Goal: Transaction & Acquisition: Subscribe to service/newsletter

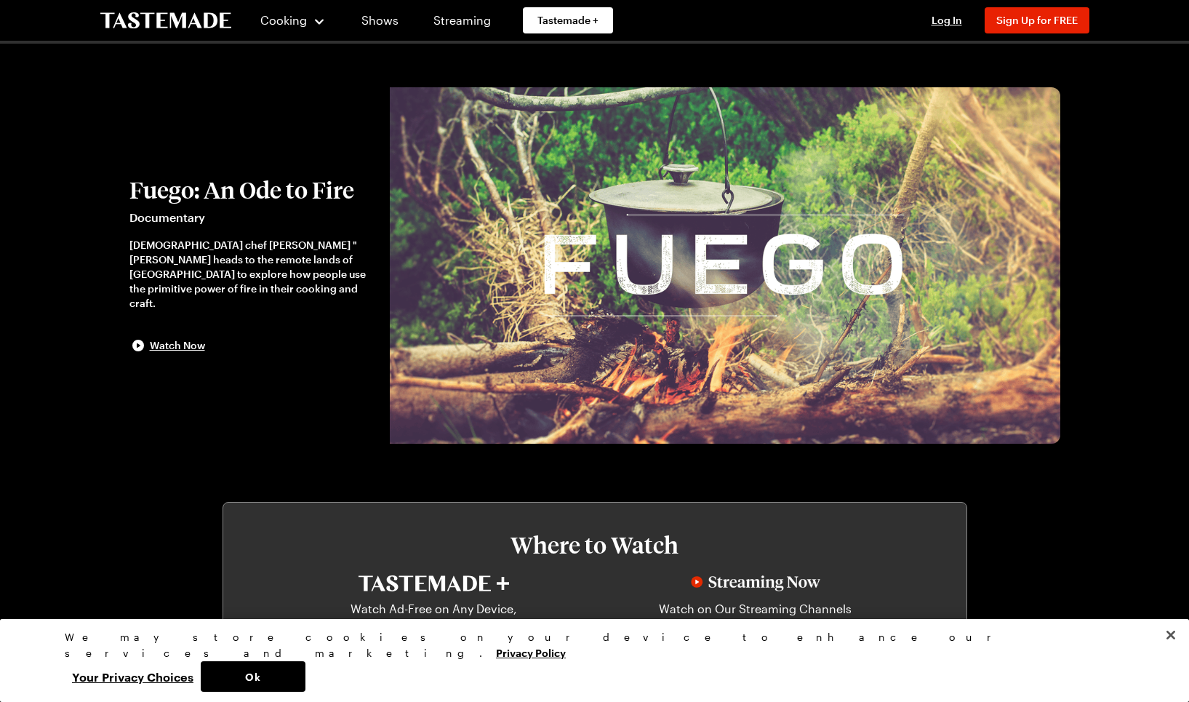
click at [655, 290] on img at bounding box center [725, 265] width 670 height 356
click at [178, 338] on span "Watch Now" at bounding box center [177, 345] width 55 height 15
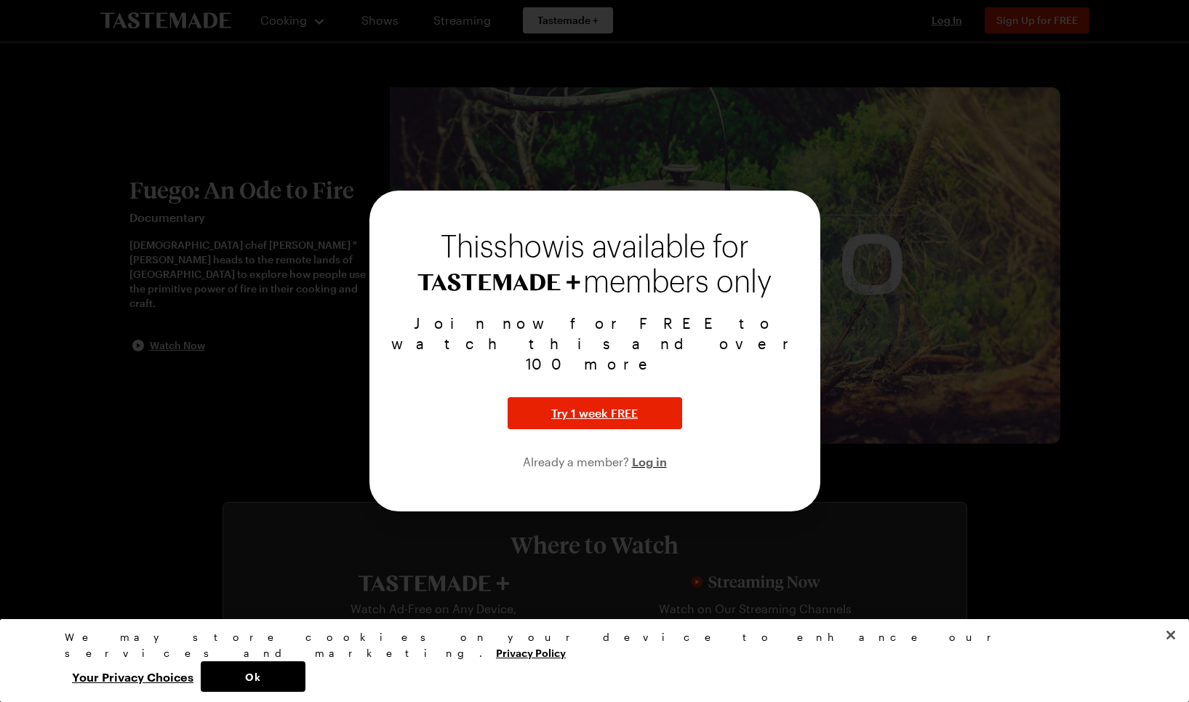
click at [308, 441] on div at bounding box center [594, 351] width 1189 height 702
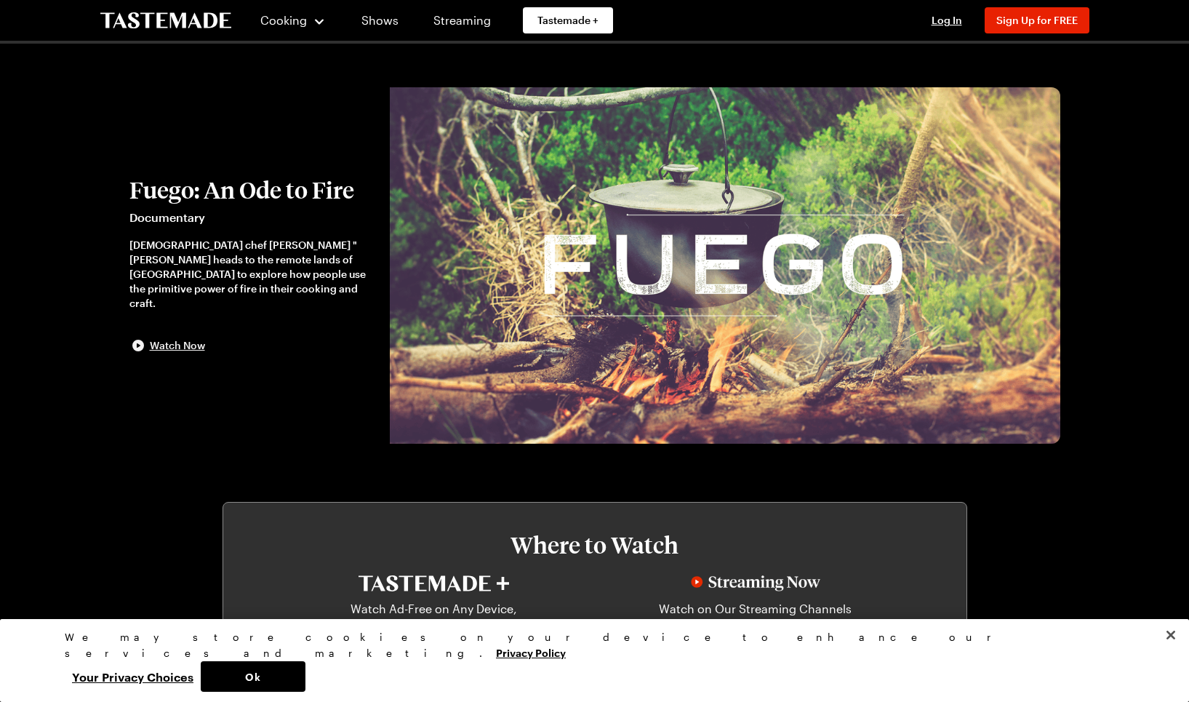
click at [177, 338] on span "Watch Now" at bounding box center [177, 345] width 55 height 15
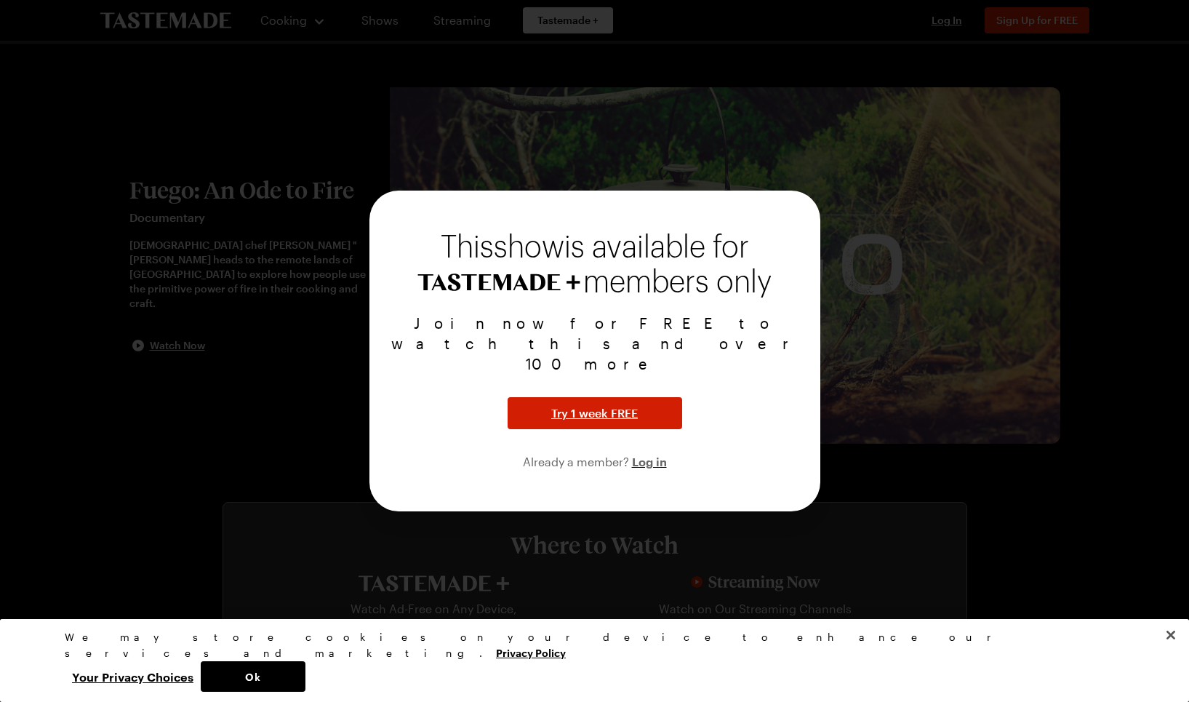
click at [594, 404] on span "Try 1 week FREE" at bounding box center [594, 412] width 87 height 17
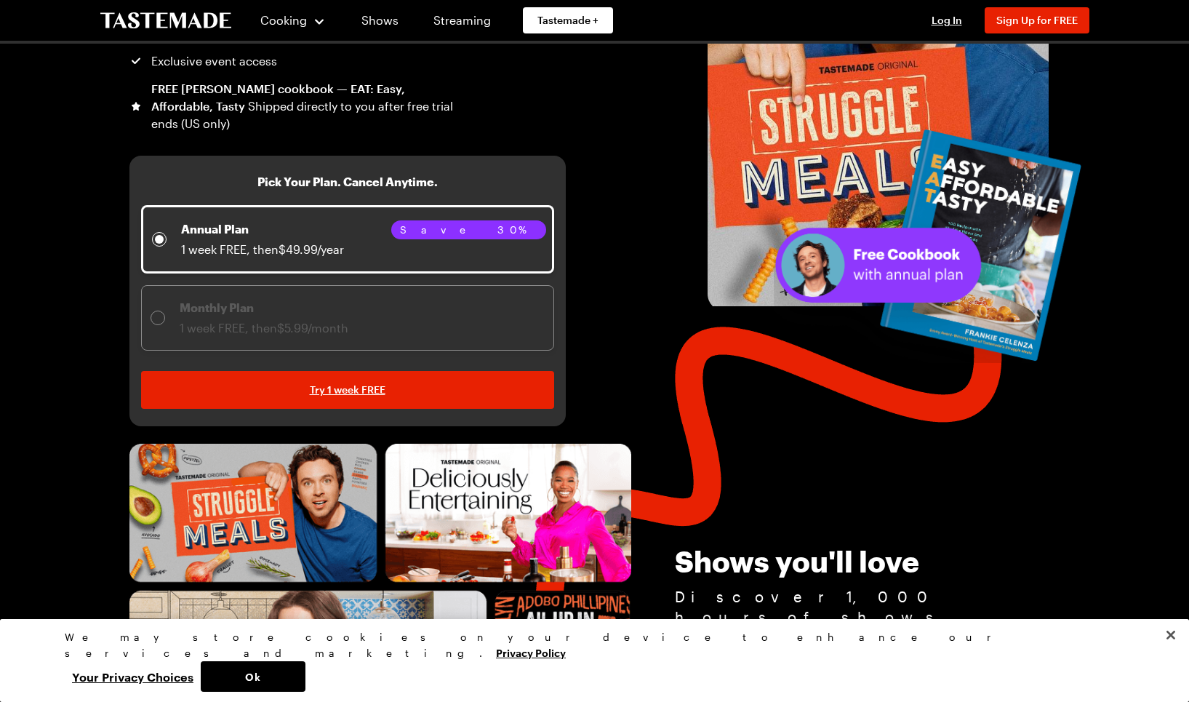
scroll to position [222, 0]
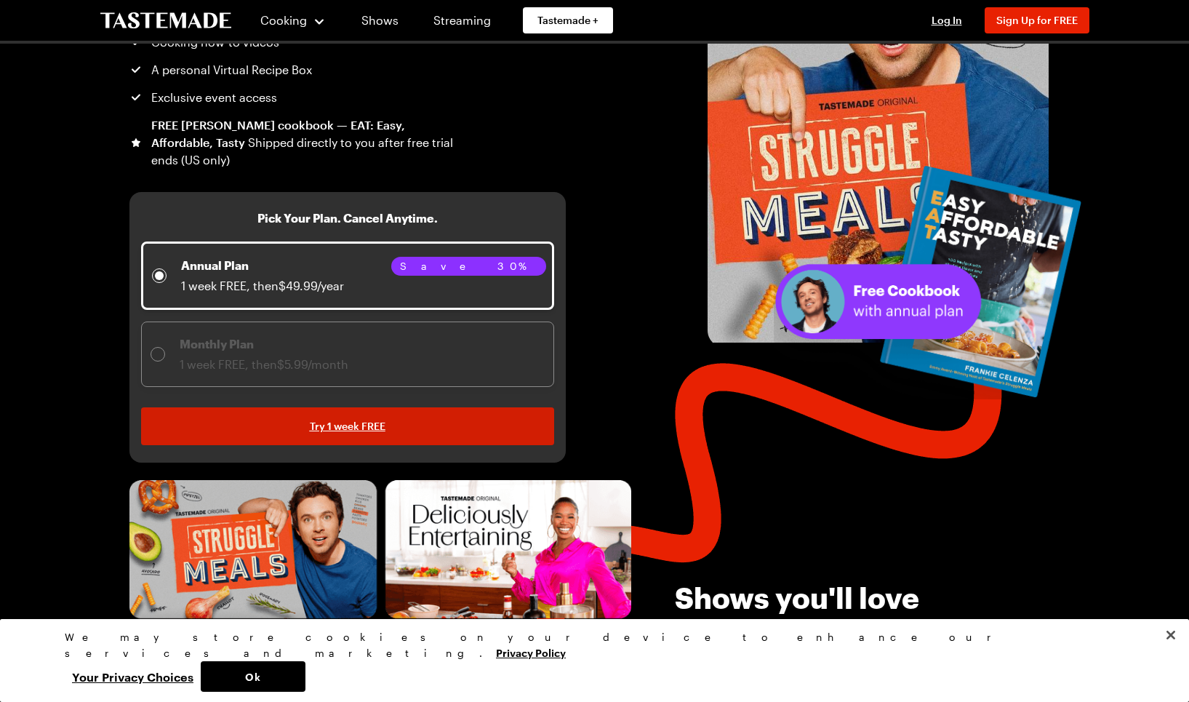
click at [335, 426] on span "Try 1 week FREE" at bounding box center [348, 426] width 76 height 15
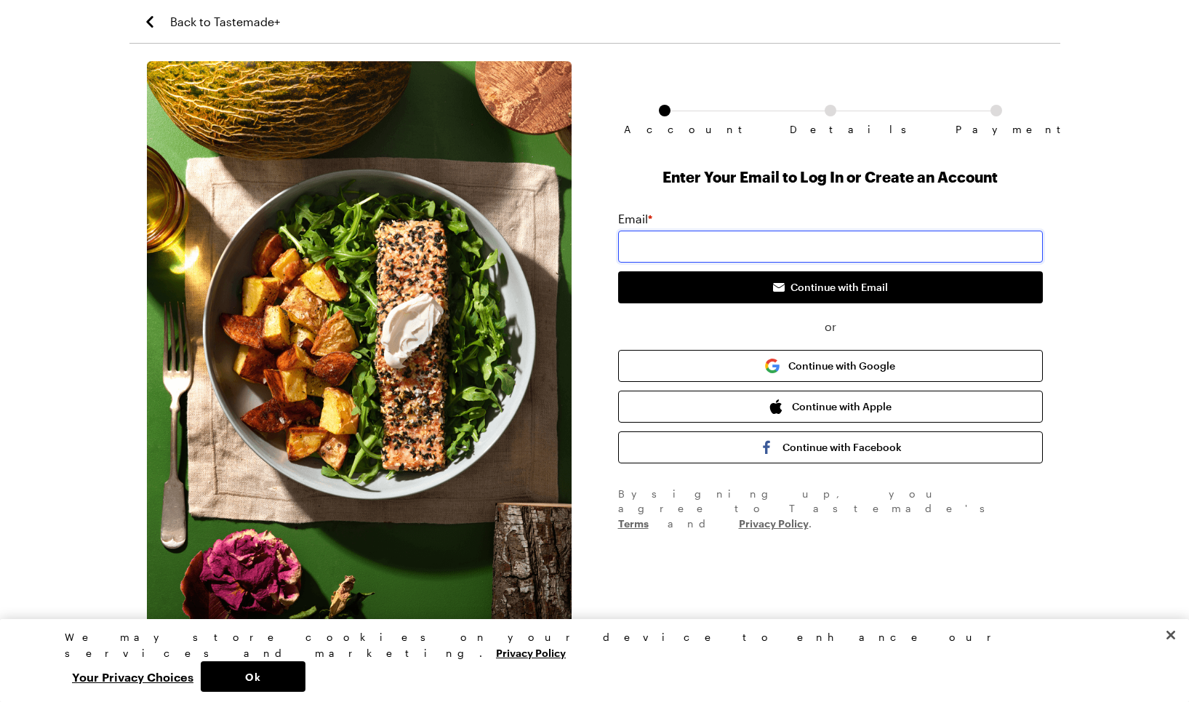
click at [707, 242] on input "email" at bounding box center [830, 246] width 425 height 32
type input "kimcalvert@me.com"
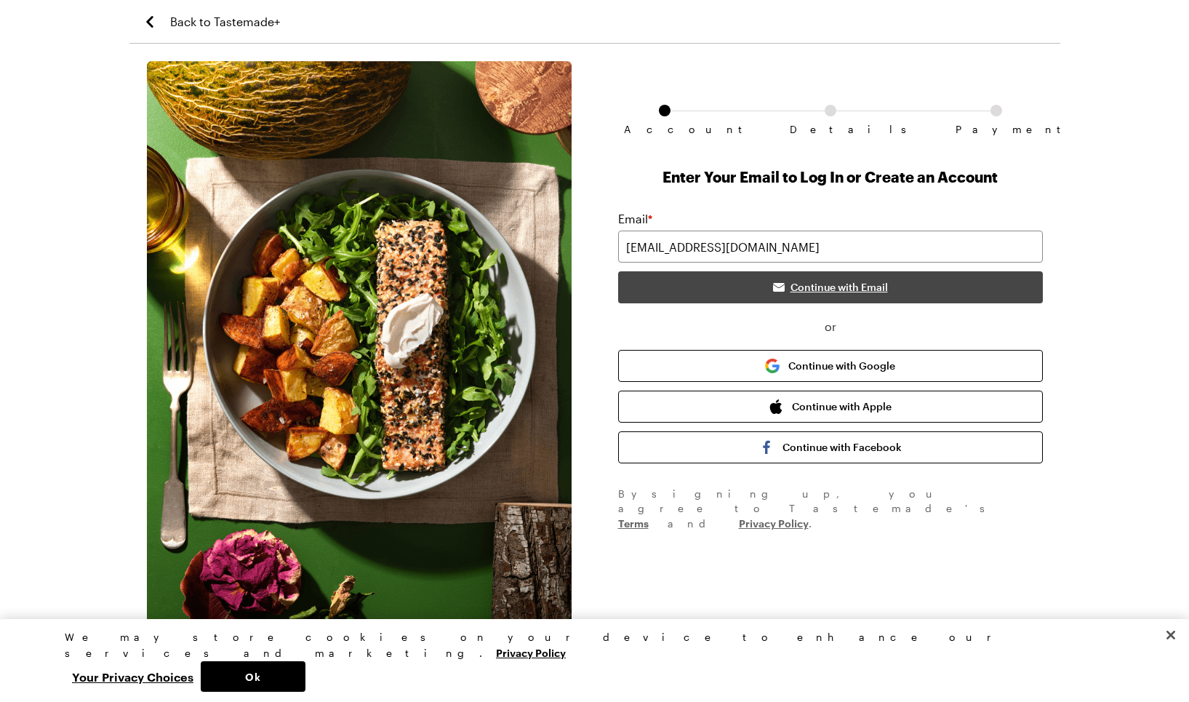
click at [704, 286] on button "Continue with Email" at bounding box center [830, 287] width 425 height 32
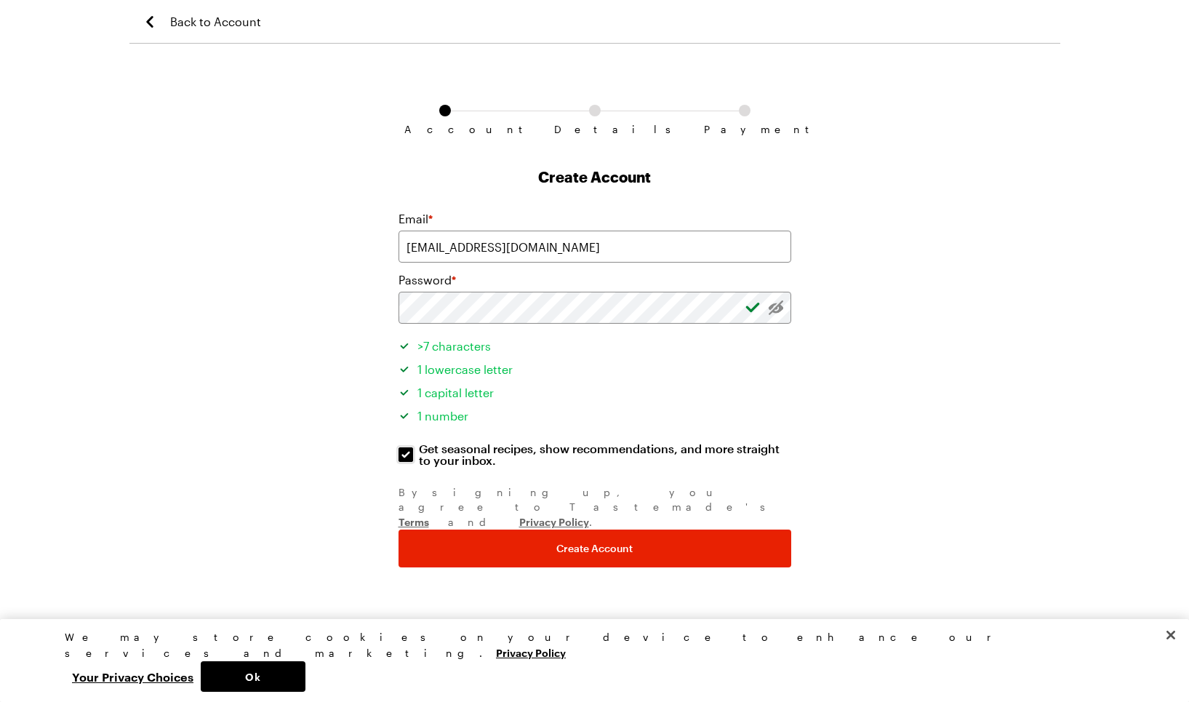
click at [401, 455] on input "Get seasonal recipes, show recommendations, and more straight to your inbox. Ge…" at bounding box center [405, 454] width 15 height 15
checkbox input "false"
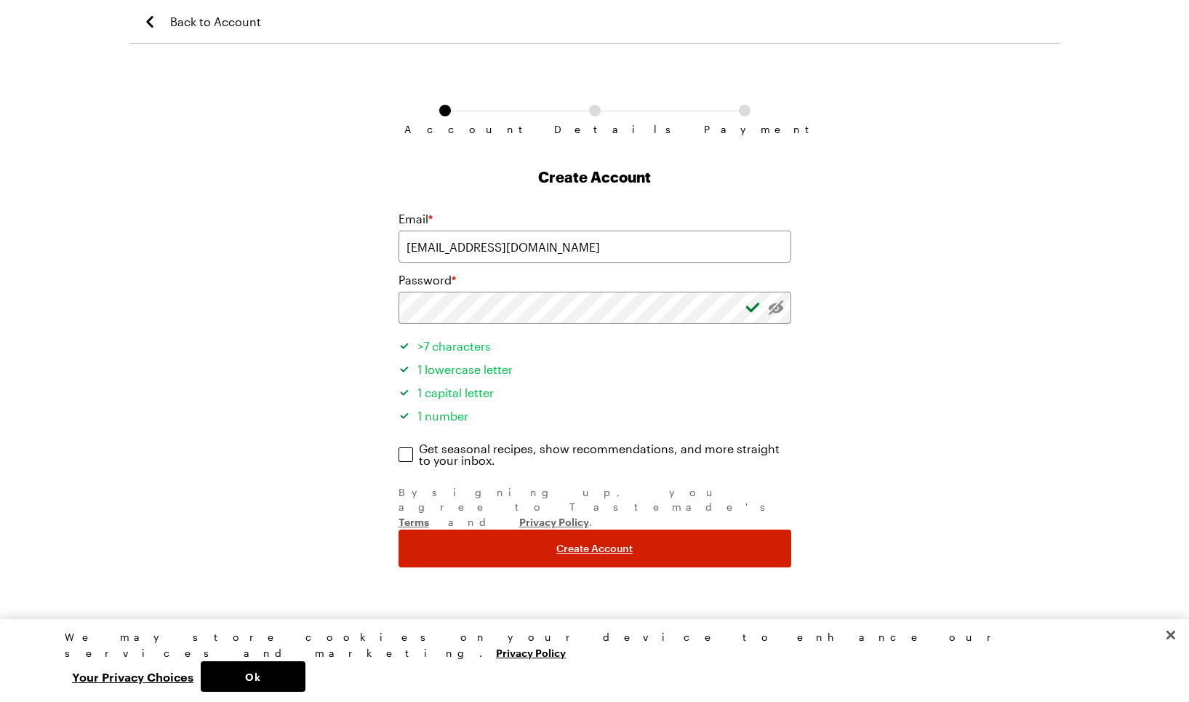
click at [468, 529] on button "Create Account" at bounding box center [594, 548] width 393 height 38
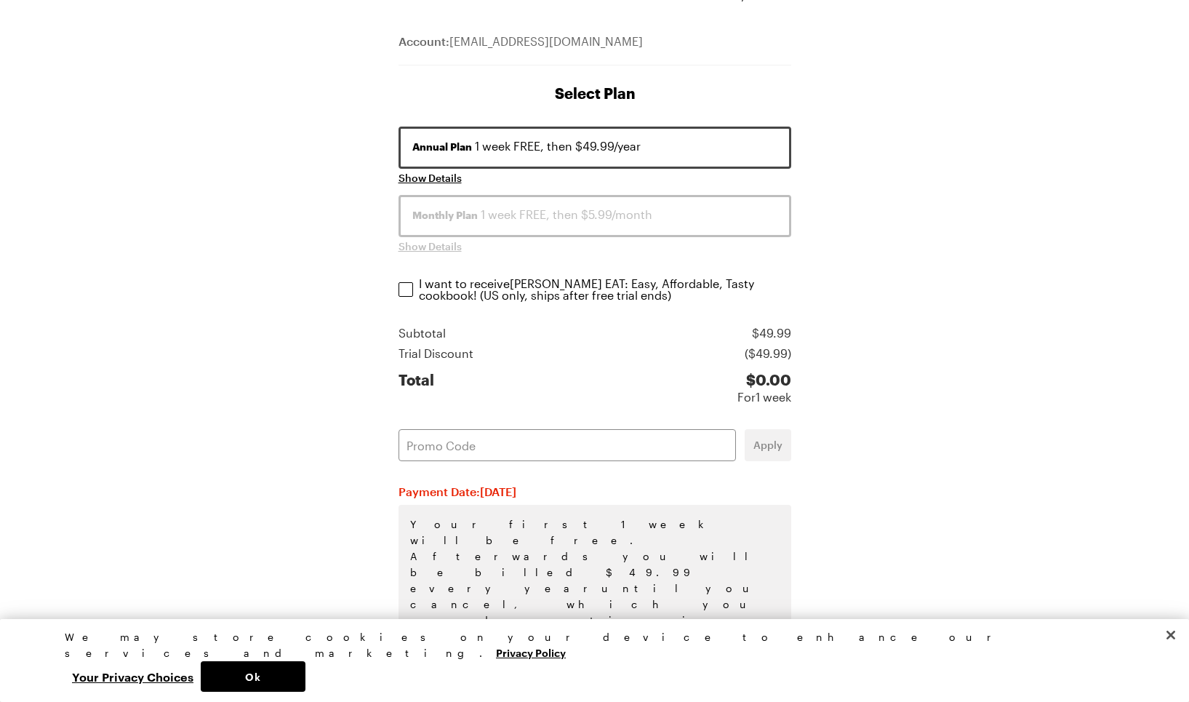
scroll to position [133, 0]
click at [201, 677] on button "Your Privacy Choices" at bounding box center [133, 676] width 136 height 31
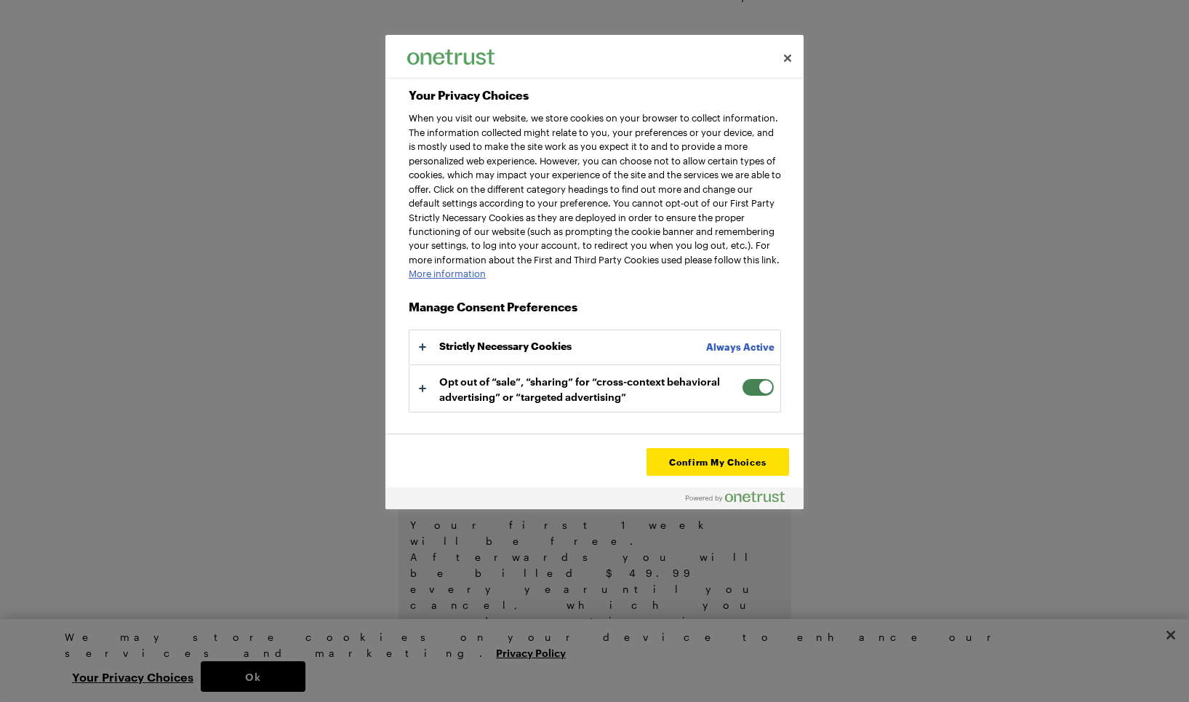
click at [742, 393] on span "Your Privacy Choices" at bounding box center [758, 387] width 33 height 18
click at [742, 378] on input "Opt out of “sale”, “sharing” for “cross-context behavioral advertising” or “tar…" at bounding box center [742, 378] width 0 height 0
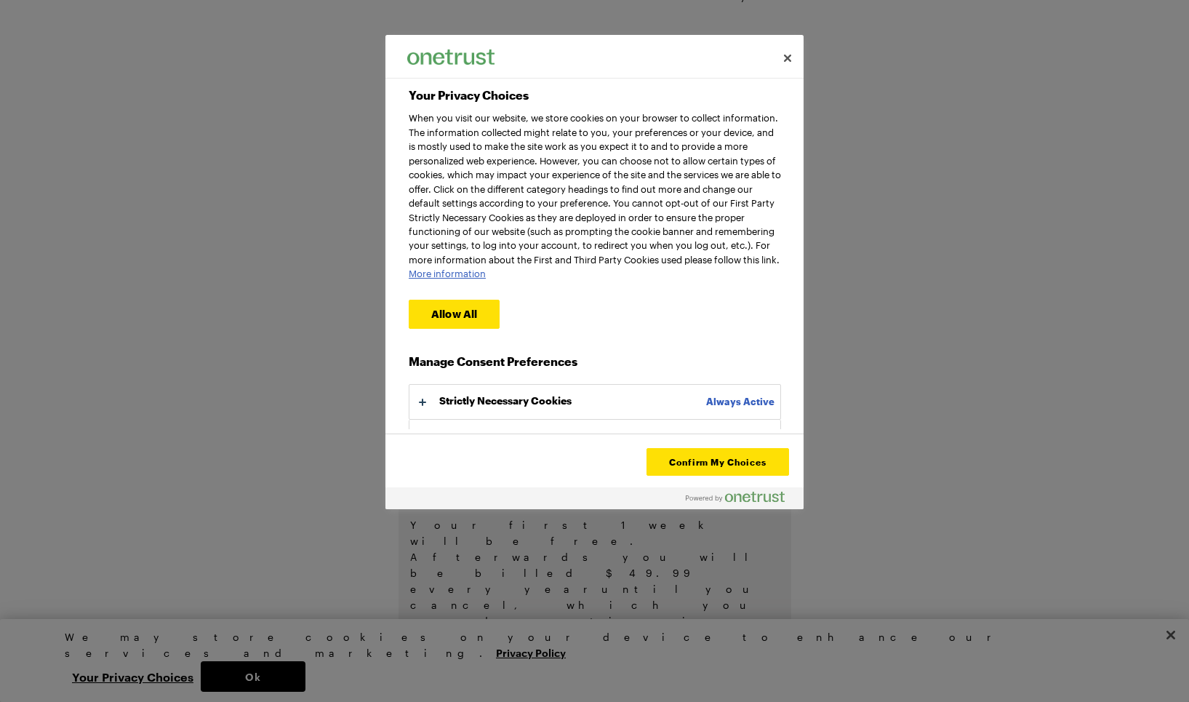
scroll to position [47, 0]
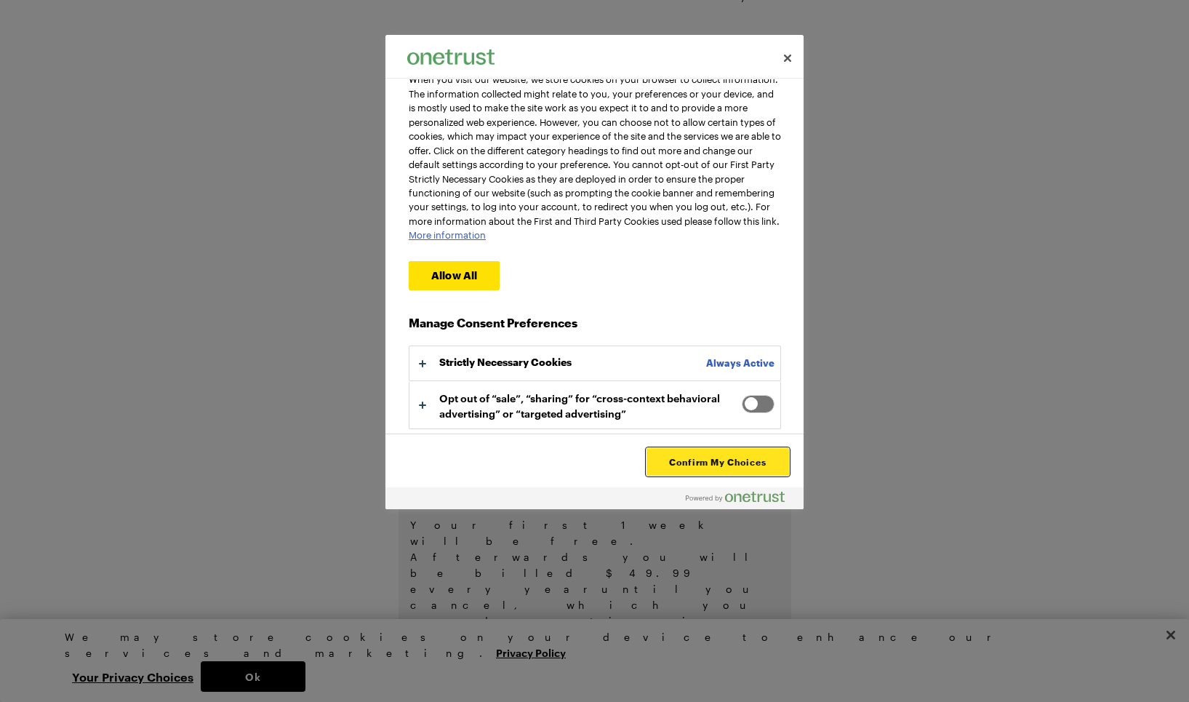
click at [715, 457] on button "Confirm My Choices" at bounding box center [717, 462] width 142 height 28
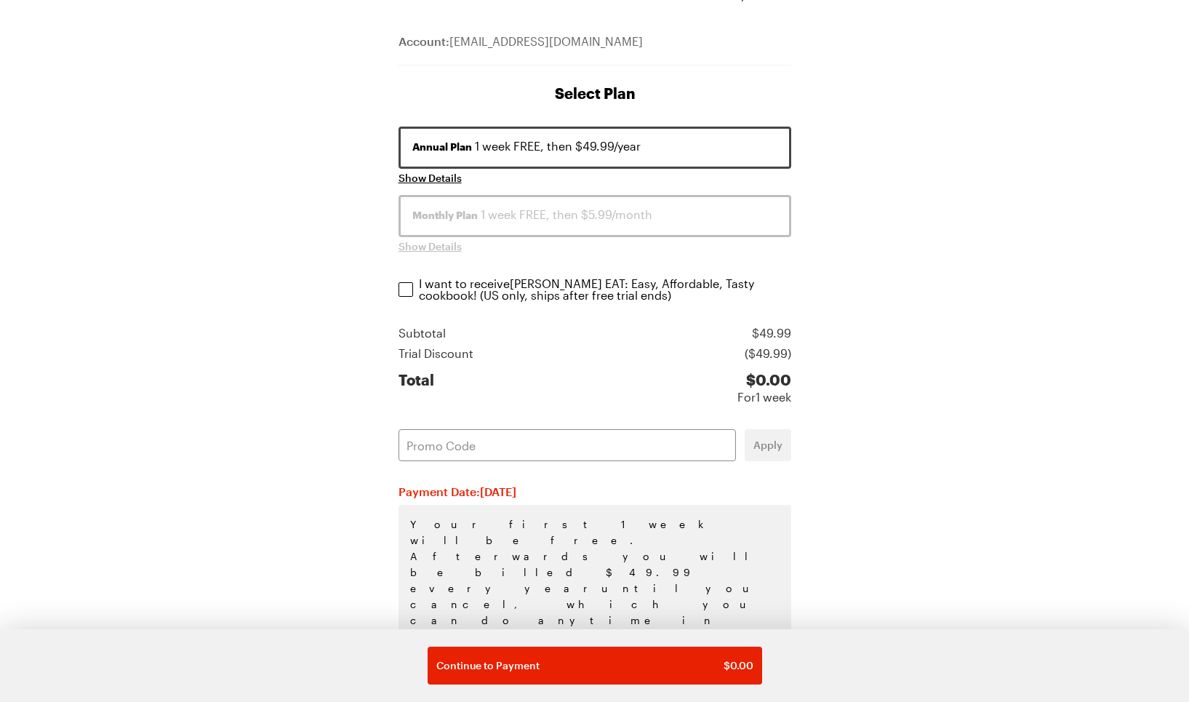
scroll to position [133, 0]
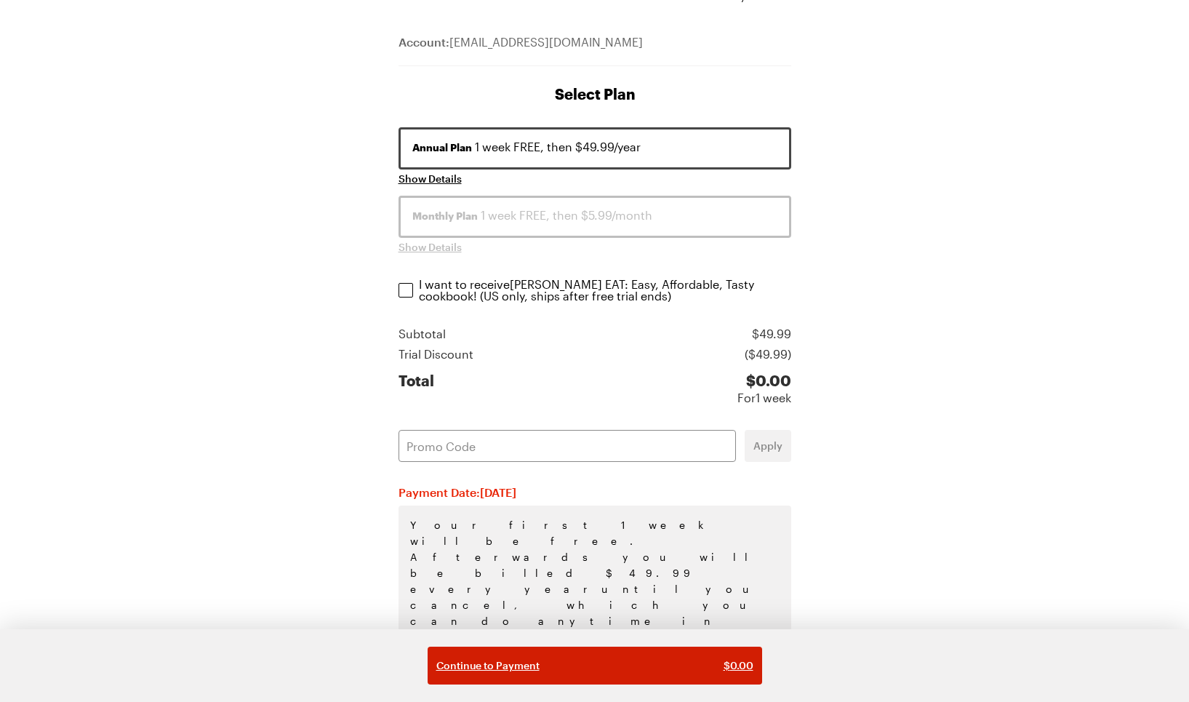
click at [520, 663] on span "Continue to Payment" at bounding box center [487, 665] width 103 height 15
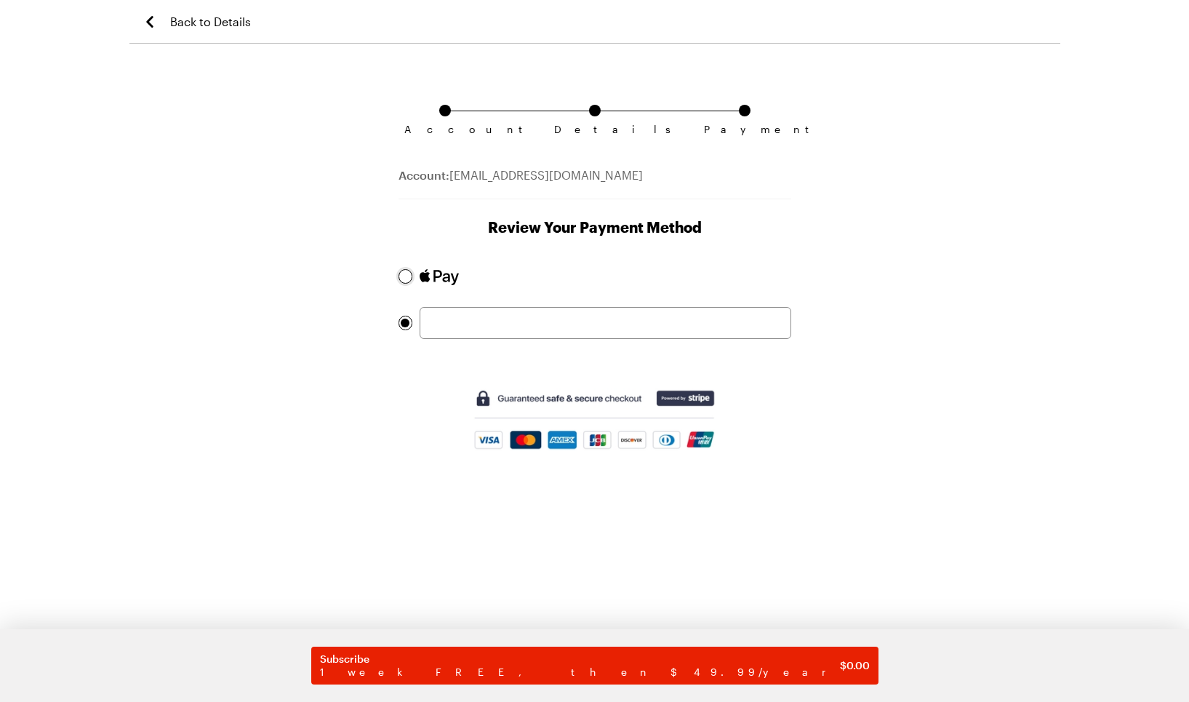
click at [405, 275] on div at bounding box center [405, 276] width 9 height 9
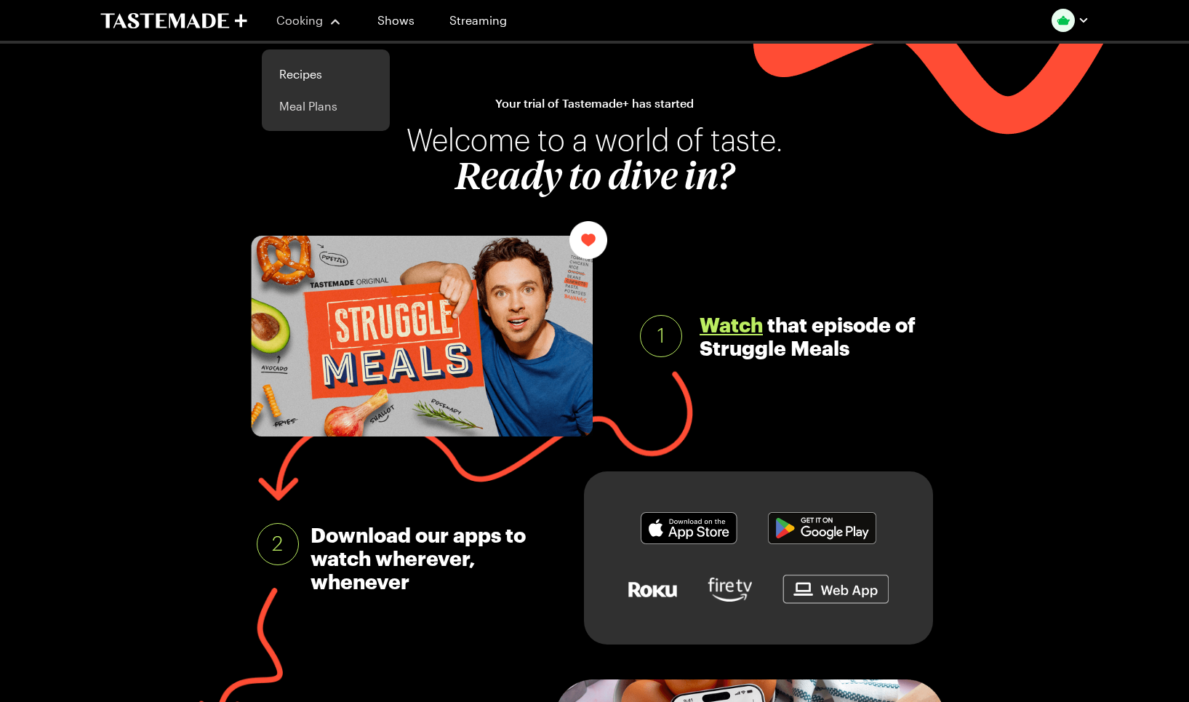
click at [298, 106] on link "Meal Plans" at bounding box center [325, 106] width 111 height 32
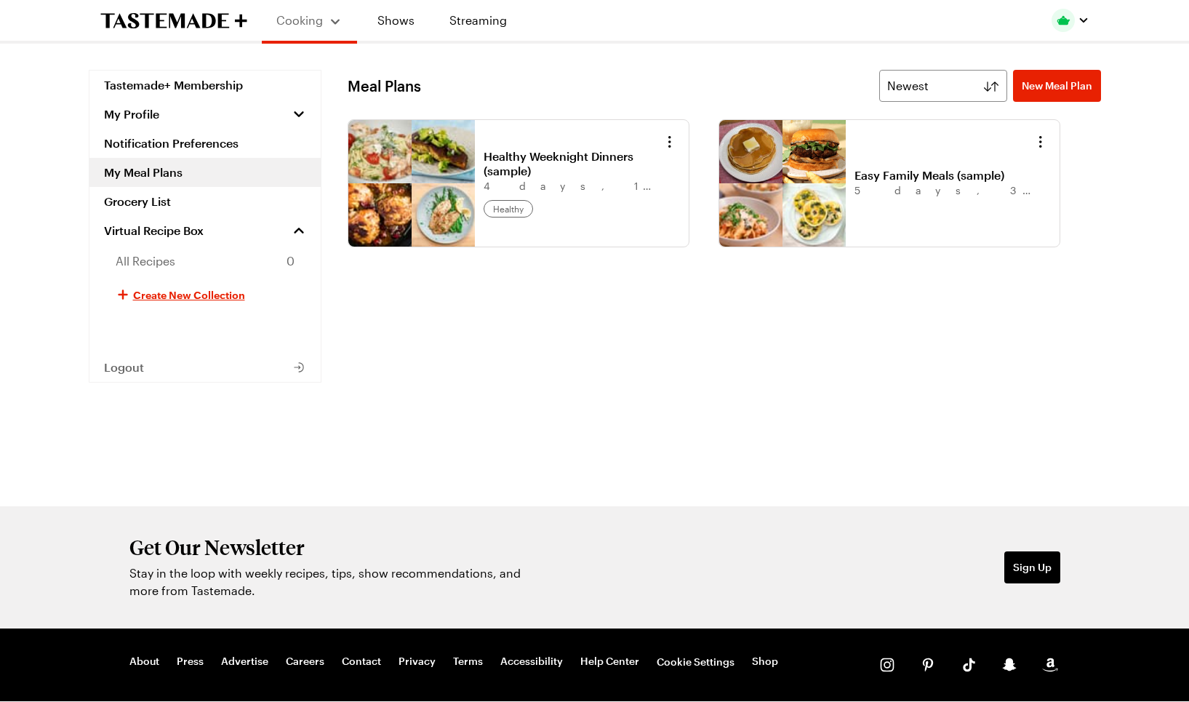
click at [483, 174] on link "Healthy Weeknight Dinners (sample)" at bounding box center [573, 163] width 180 height 29
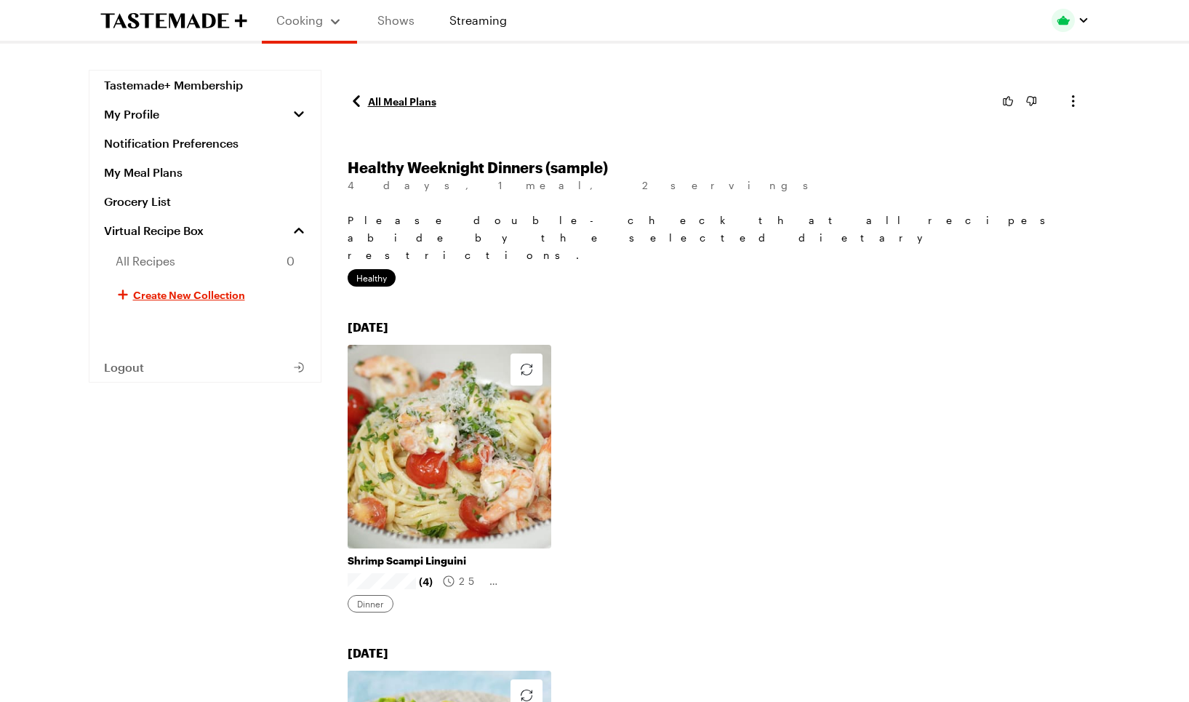
click at [395, 17] on link "Shows" at bounding box center [396, 20] width 66 height 41
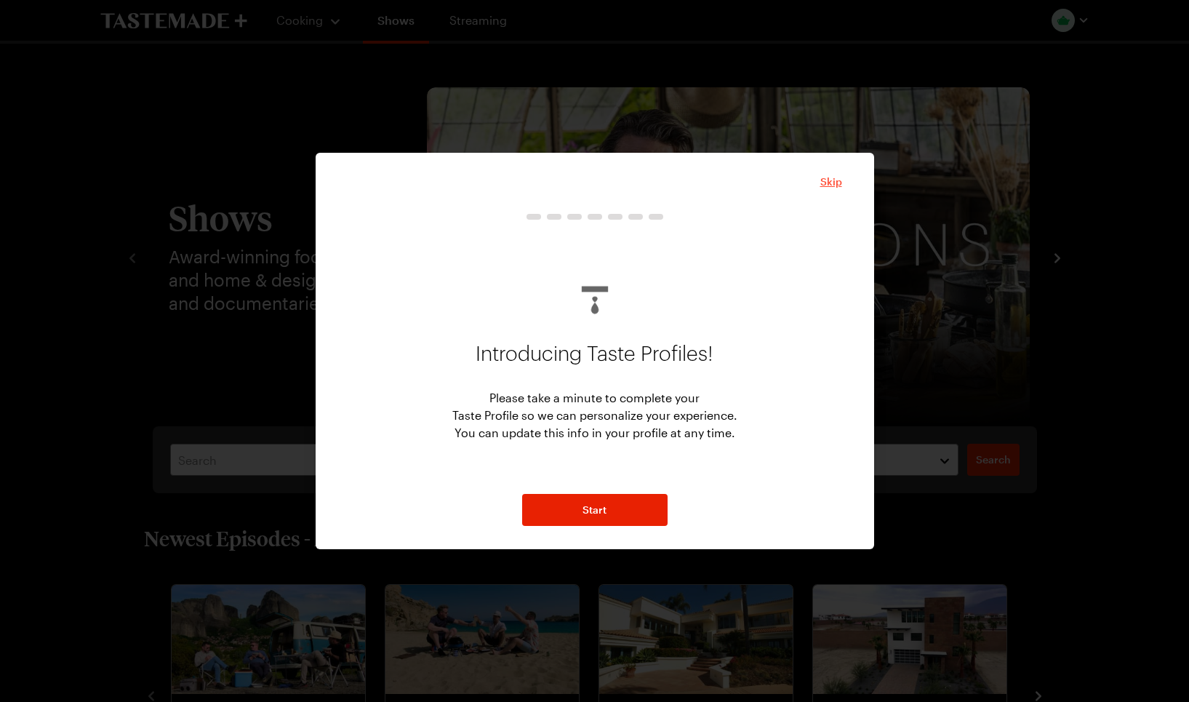
click at [829, 179] on span "Skip" at bounding box center [831, 181] width 22 height 15
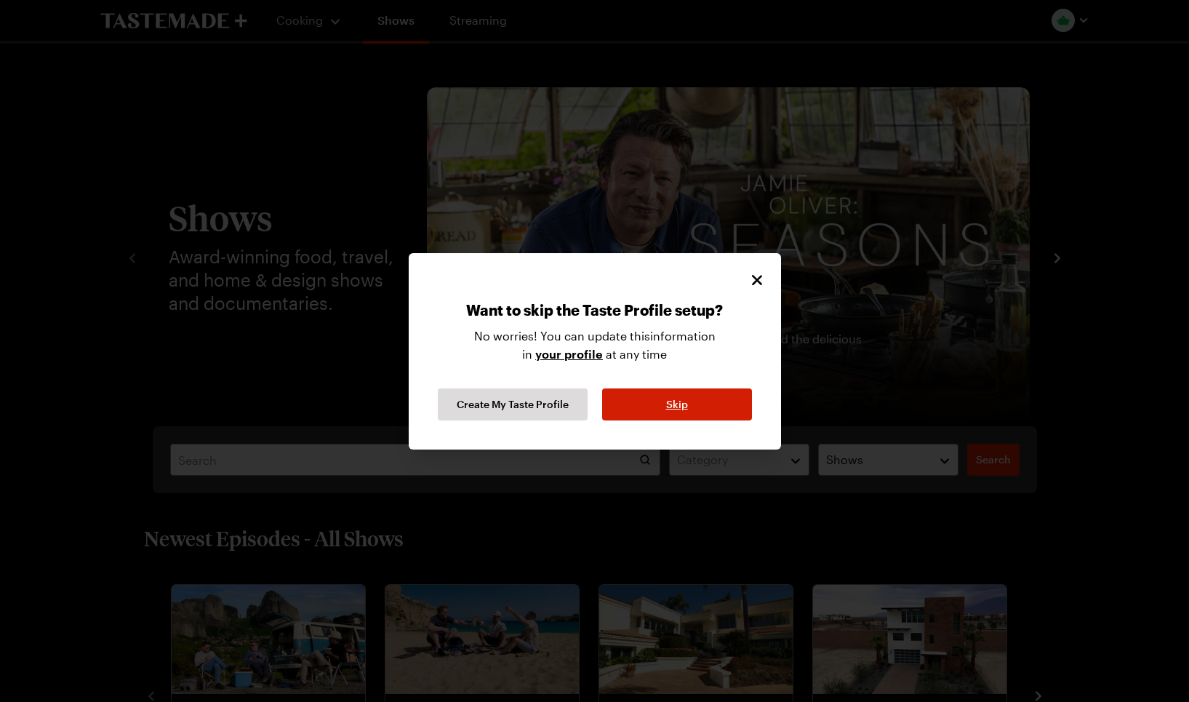
click at [675, 406] on span "Skip" at bounding box center [677, 404] width 22 height 15
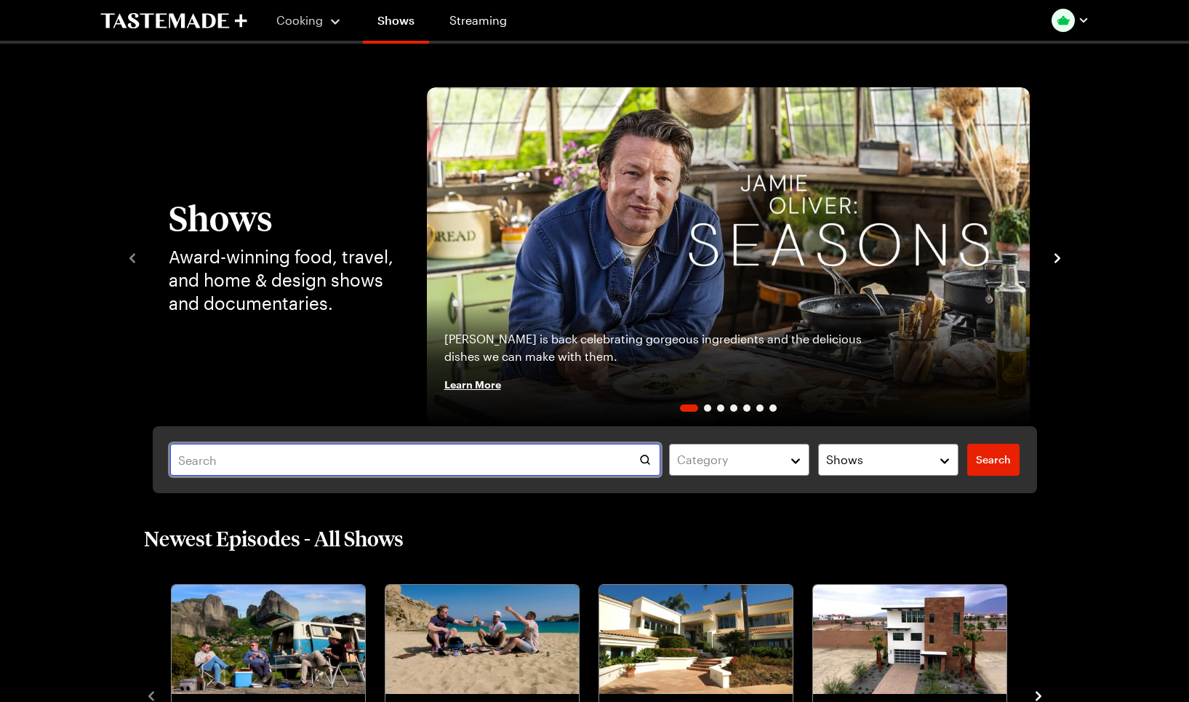
click at [206, 469] on input "text" at bounding box center [415, 459] width 491 height 32
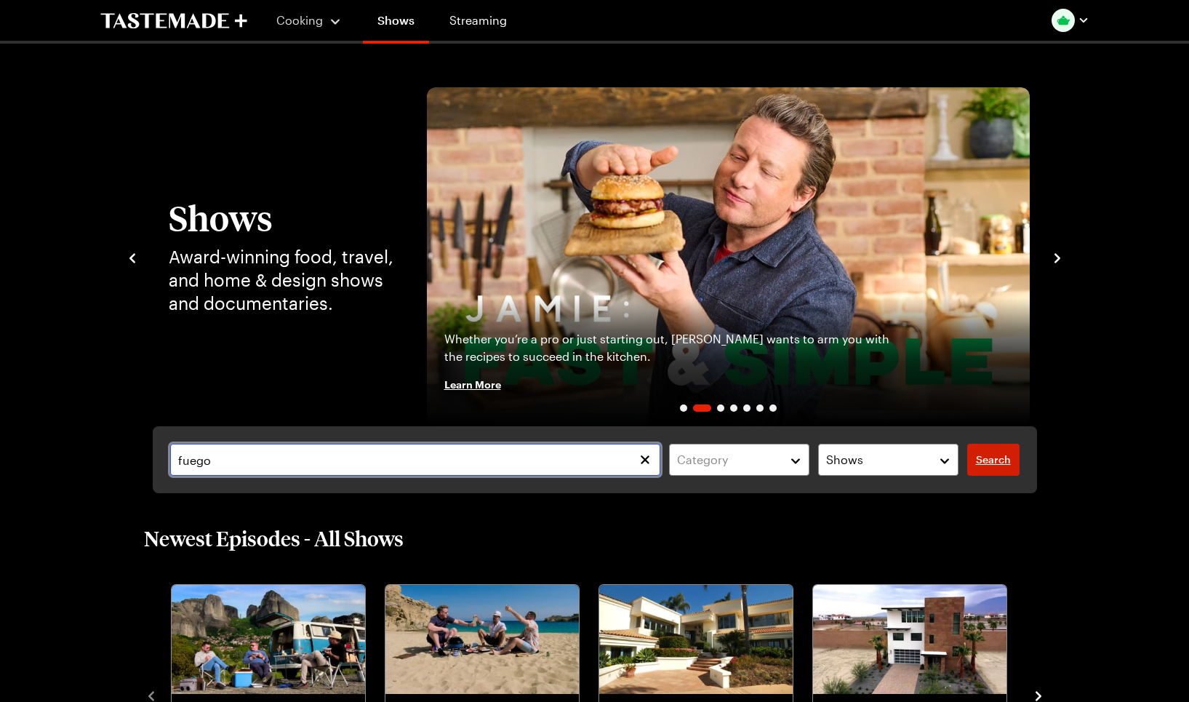
type input "fuego"
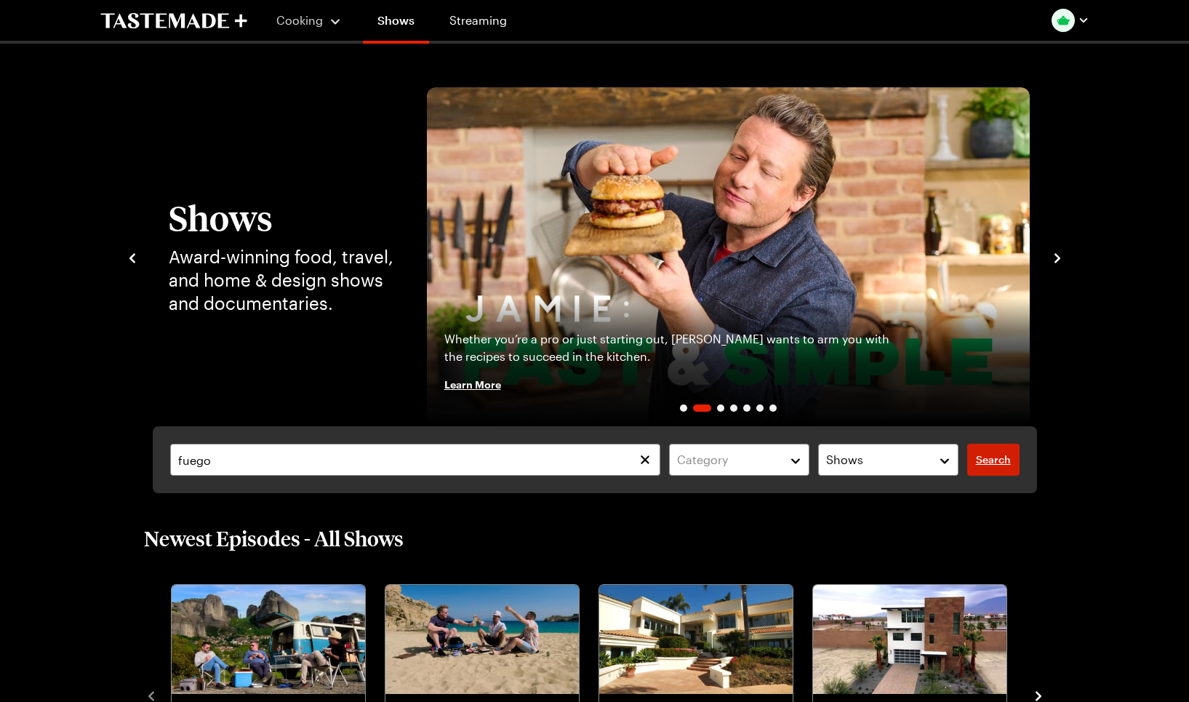
click at [991, 454] on span "Search" at bounding box center [993, 459] width 35 height 15
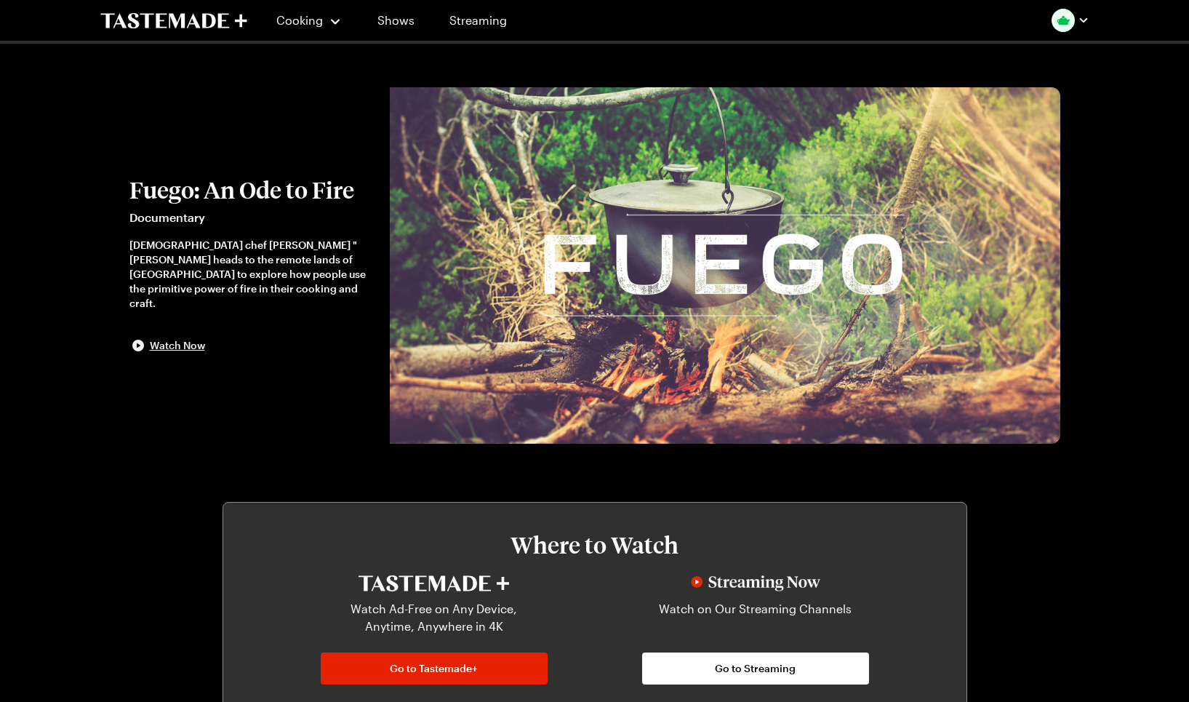
click at [167, 338] on span "Watch Now" at bounding box center [177, 345] width 55 height 15
click at [165, 338] on span "Watch Now" at bounding box center [177, 345] width 55 height 15
click at [169, 338] on span "Watch Now" at bounding box center [177, 345] width 55 height 15
